Goal: Find contact information: Find contact information

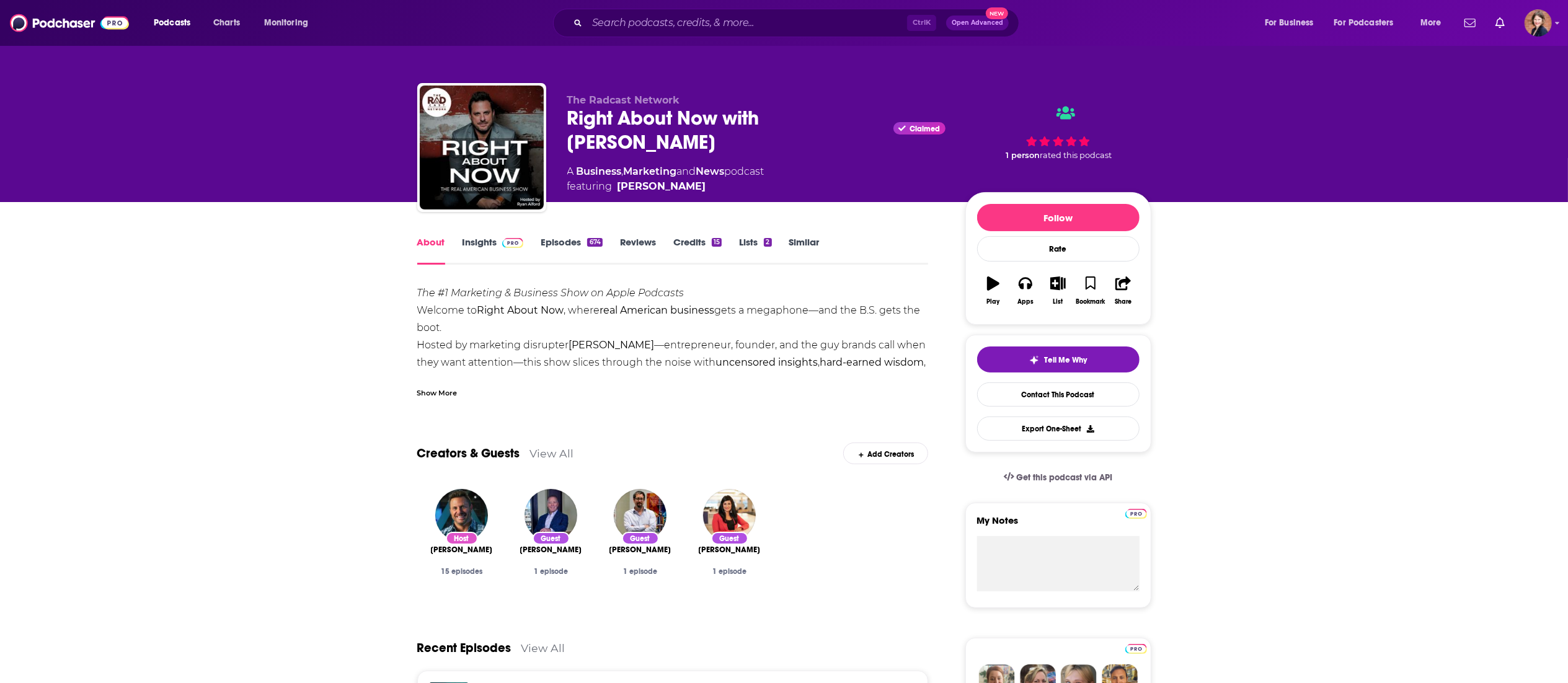
click at [485, 242] on link "Insights" at bounding box center [493, 251] width 61 height 29
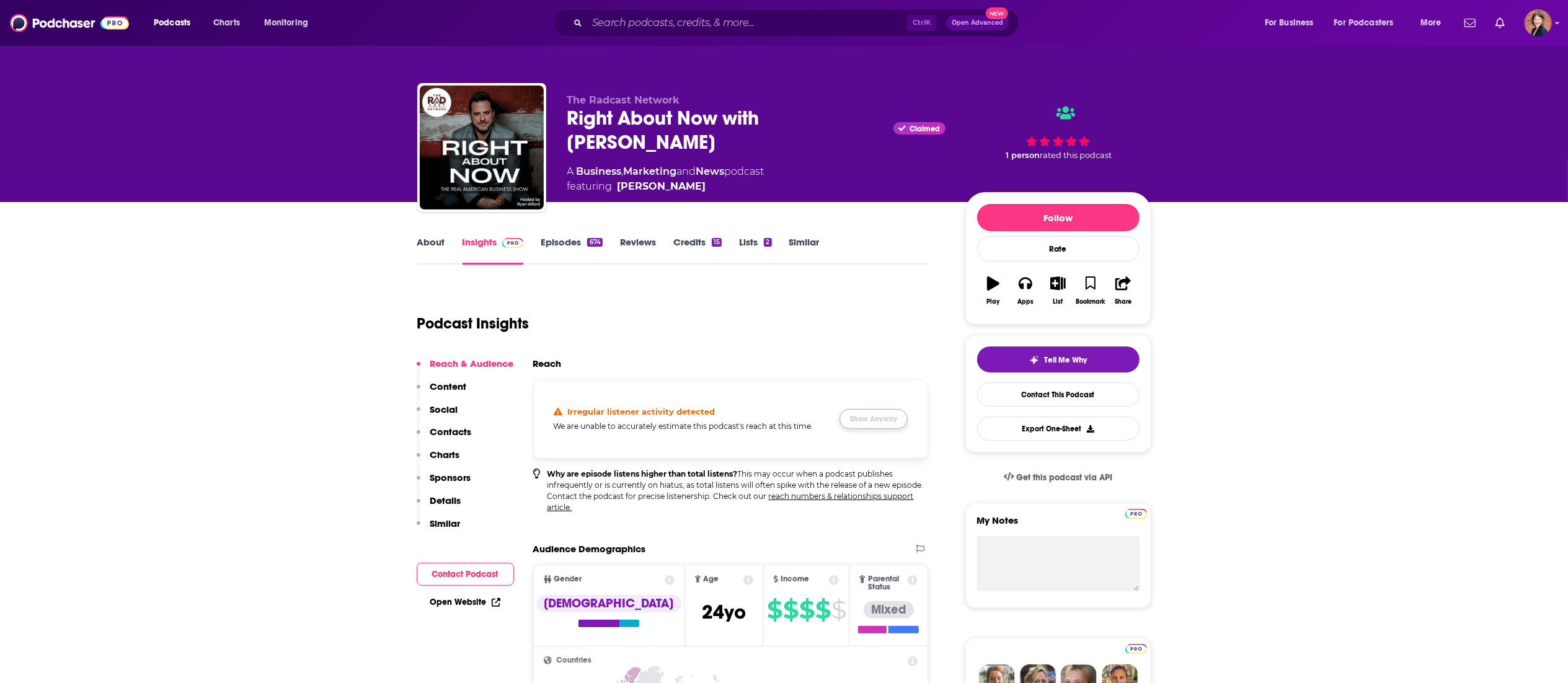
click at [884, 415] on button "Show Anyway" at bounding box center [873, 419] width 69 height 20
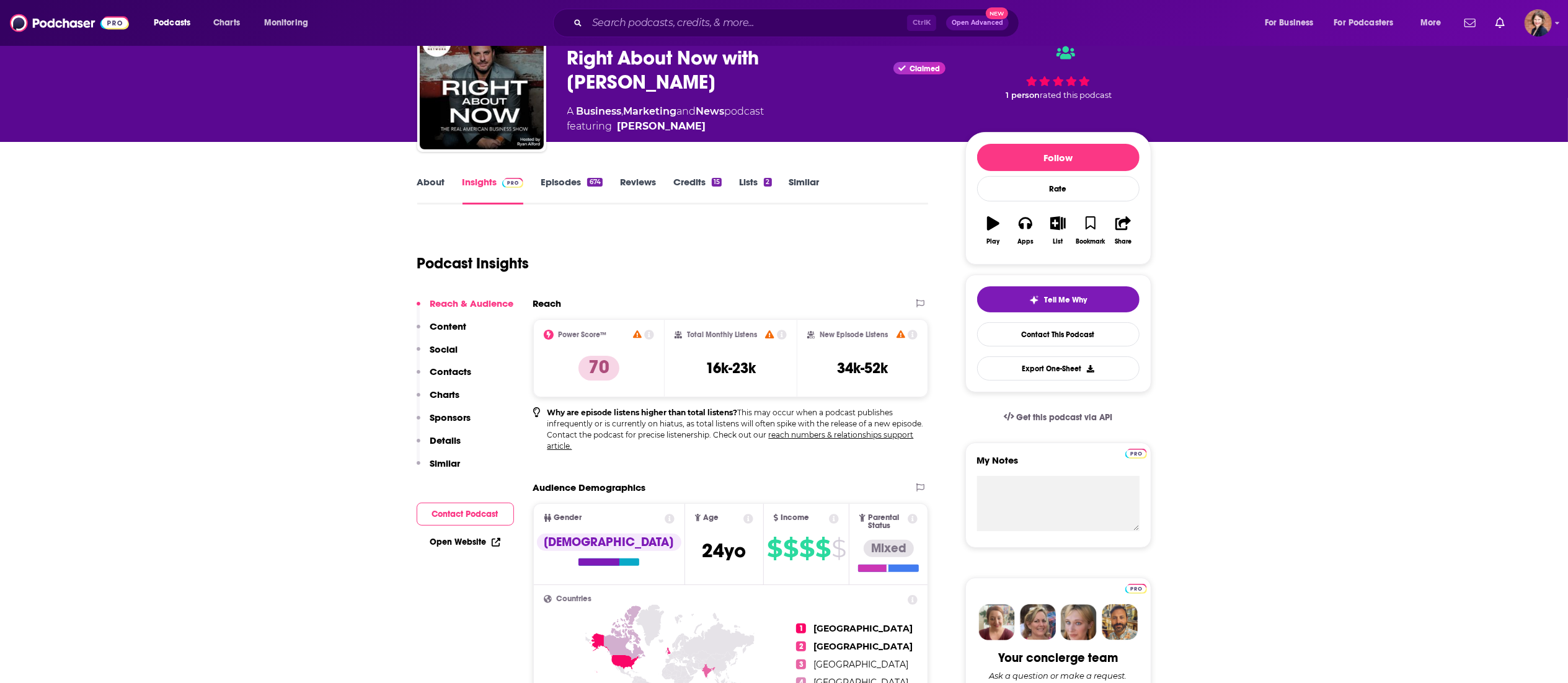
scroll to position [124, 0]
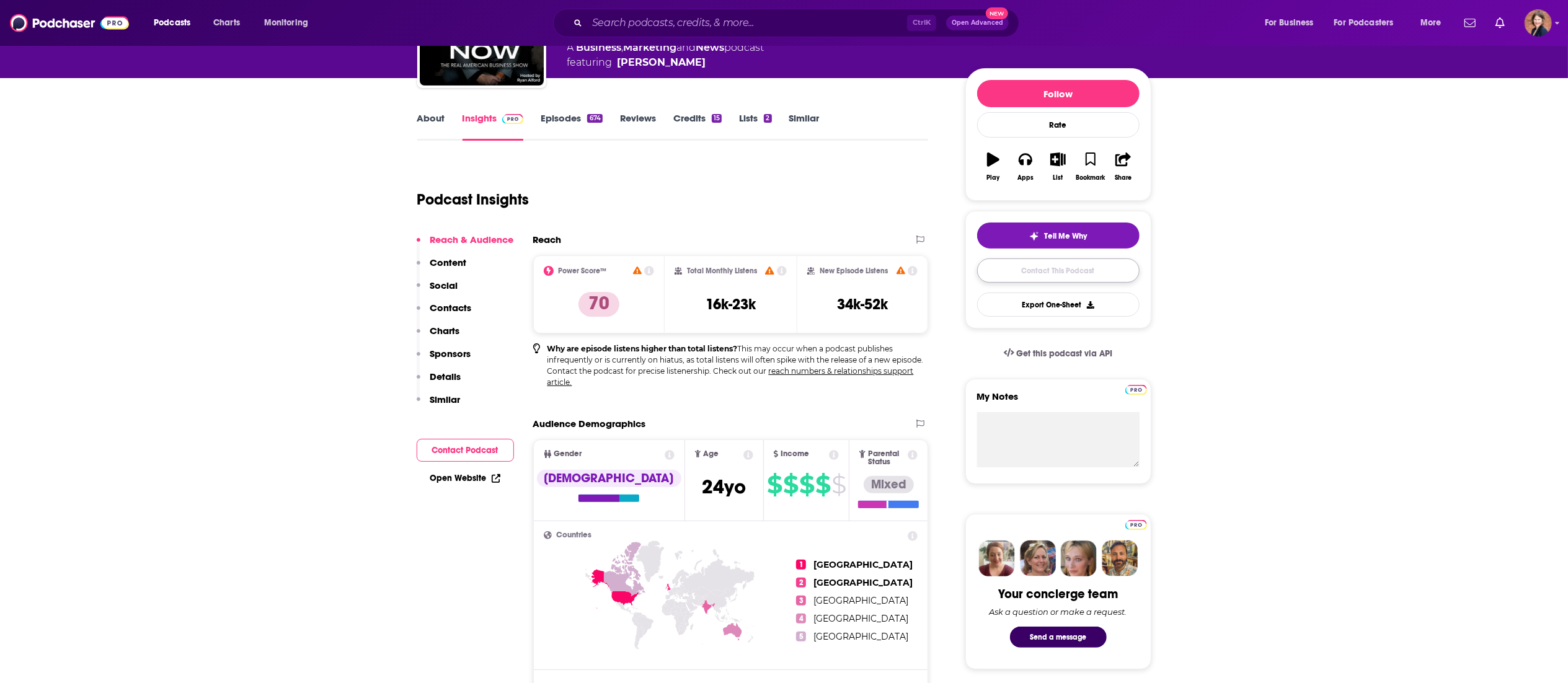
click at [1065, 282] on link "Contact This Podcast" at bounding box center [1059, 270] width 163 height 24
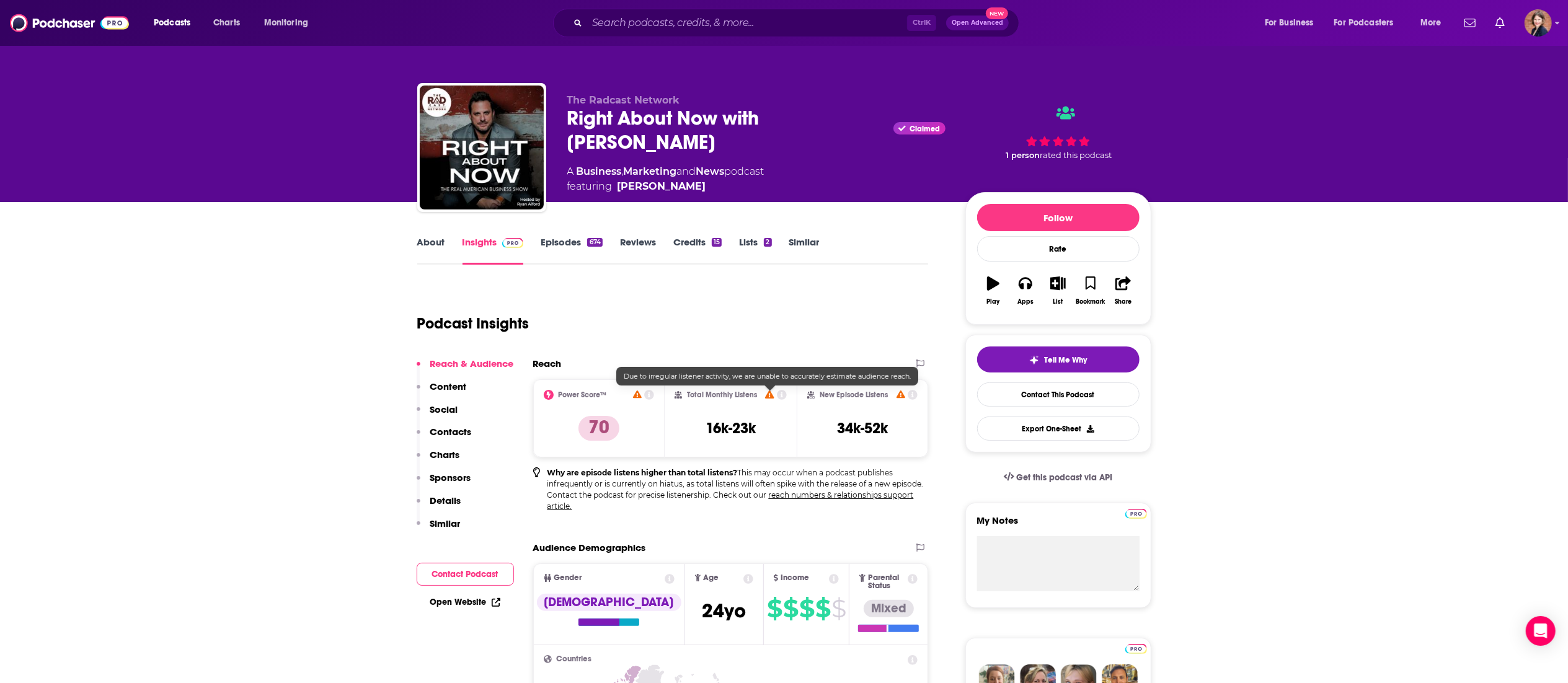
click at [772, 392] on icon at bounding box center [770, 394] width 9 height 8
click at [606, 121] on div "Right About Now with [PERSON_NAME] Claimed" at bounding box center [756, 130] width 378 height 49
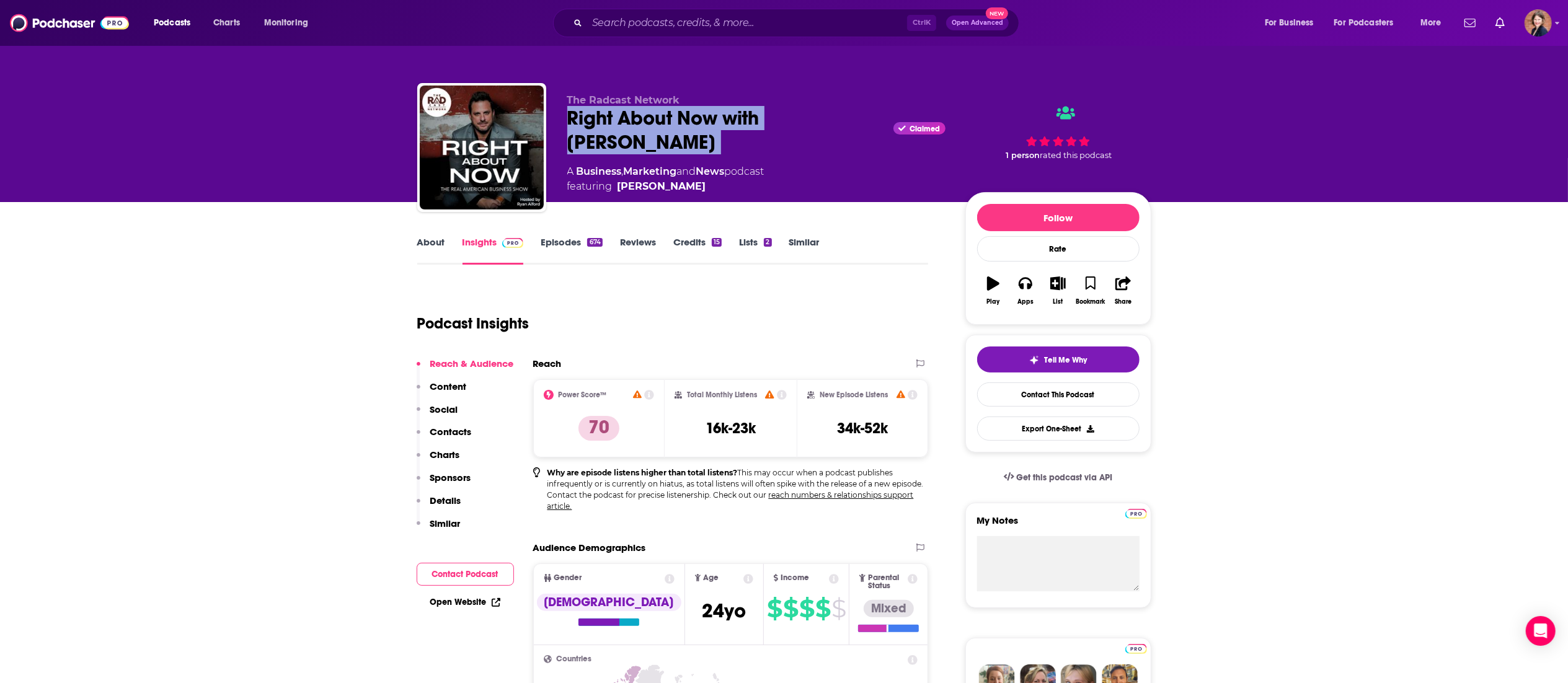
click at [606, 121] on div "Right About Now with [PERSON_NAME] Claimed" at bounding box center [756, 130] width 378 height 49
copy div "Right About Now with [PERSON_NAME]"
click at [1074, 394] on link "Contact This Podcast" at bounding box center [1059, 395] width 163 height 24
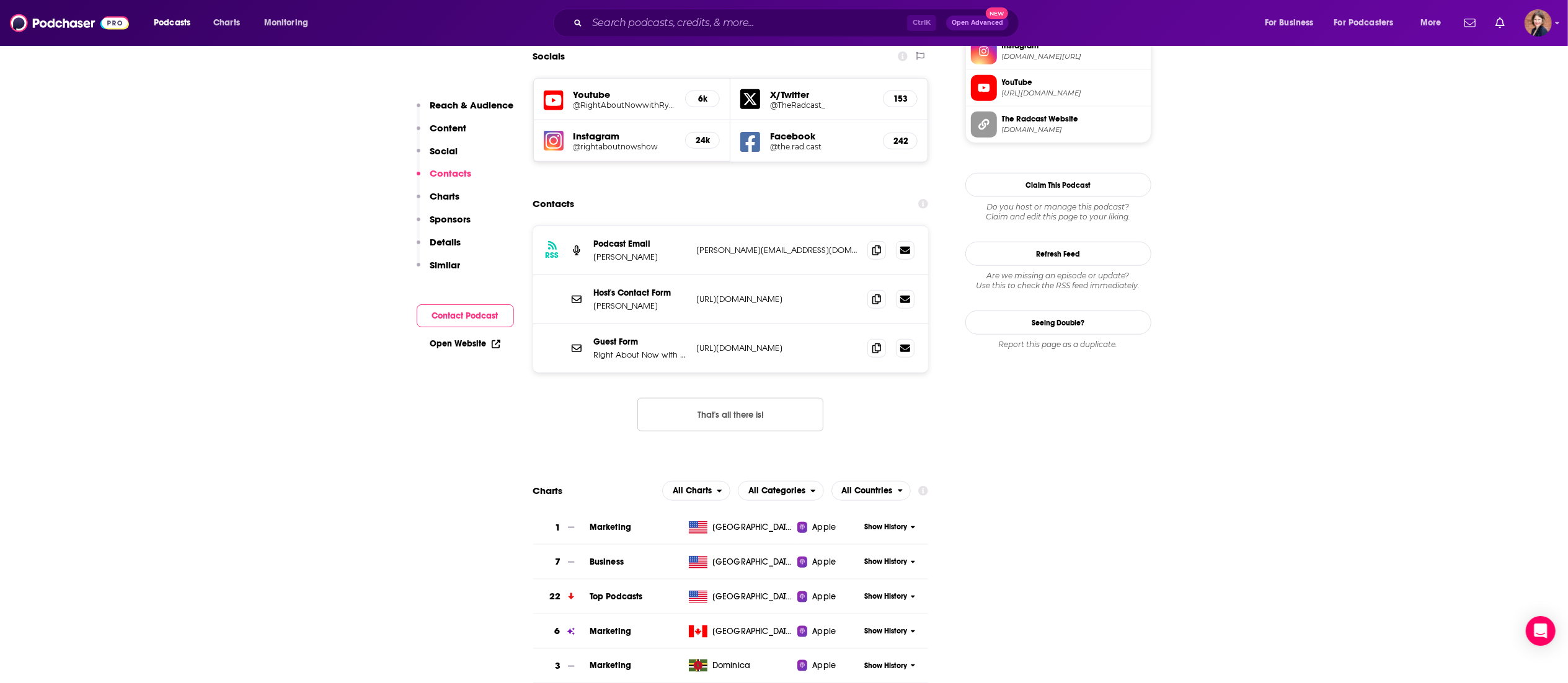
scroll to position [1032, 0]
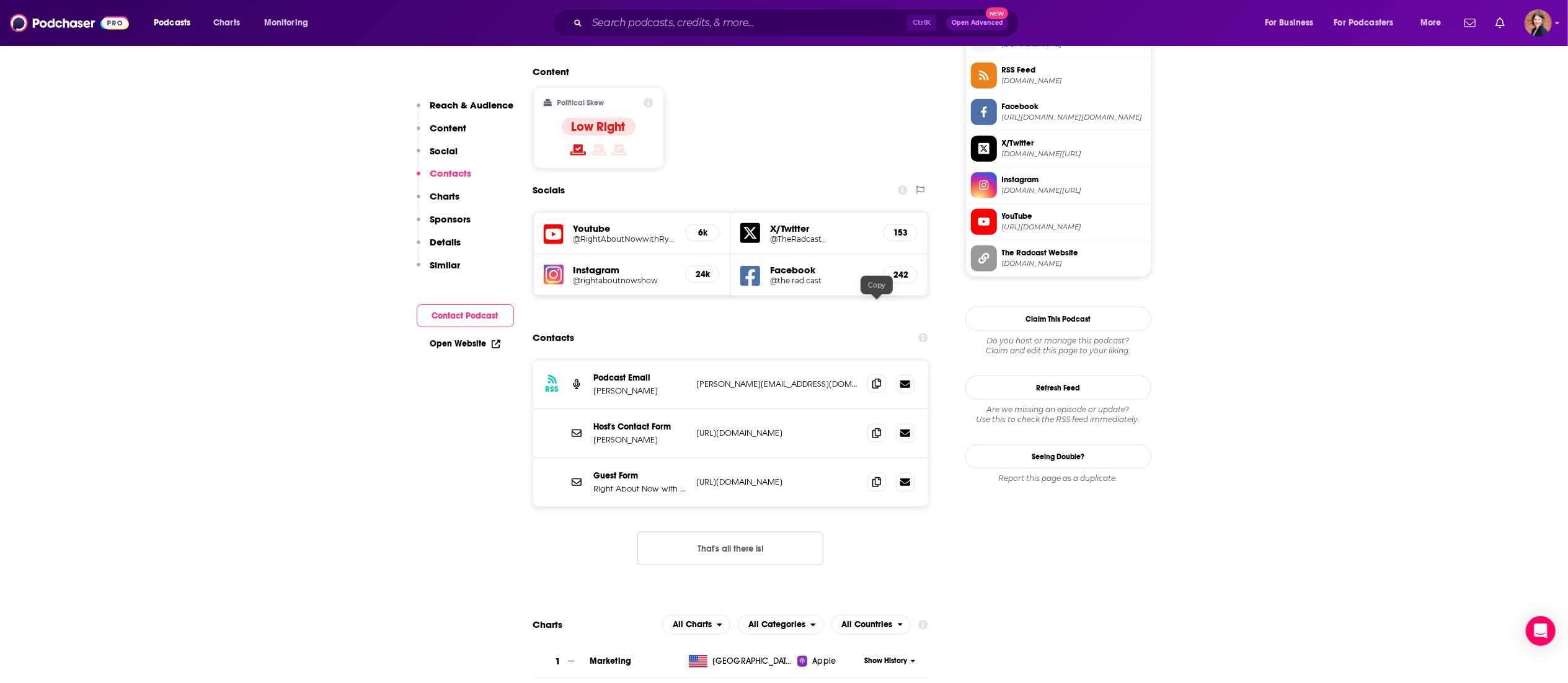
click at [874, 379] on icon at bounding box center [877, 383] width 9 height 10
